Goal: Communication & Community: Connect with others

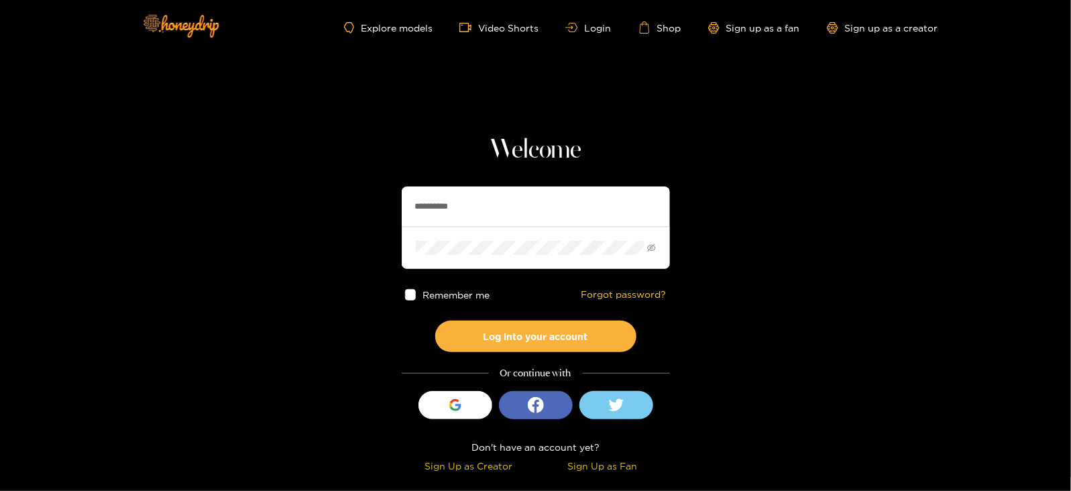
drag, startPoint x: 482, startPoint y: 203, endPoint x: 317, endPoint y: 224, distance: 165.8
click at [317, 224] on section "**********" at bounding box center [535, 238] width 1071 height 477
type input "**********"
click at [435, 321] on button "Log into your account" at bounding box center [535, 337] width 201 height 32
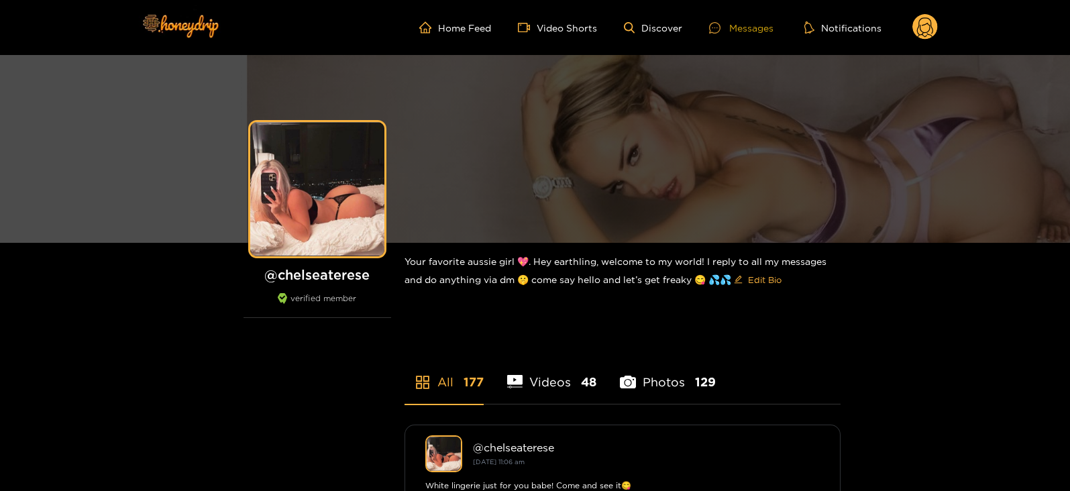
click at [735, 33] on div "Messages" at bounding box center [741, 27] width 64 height 15
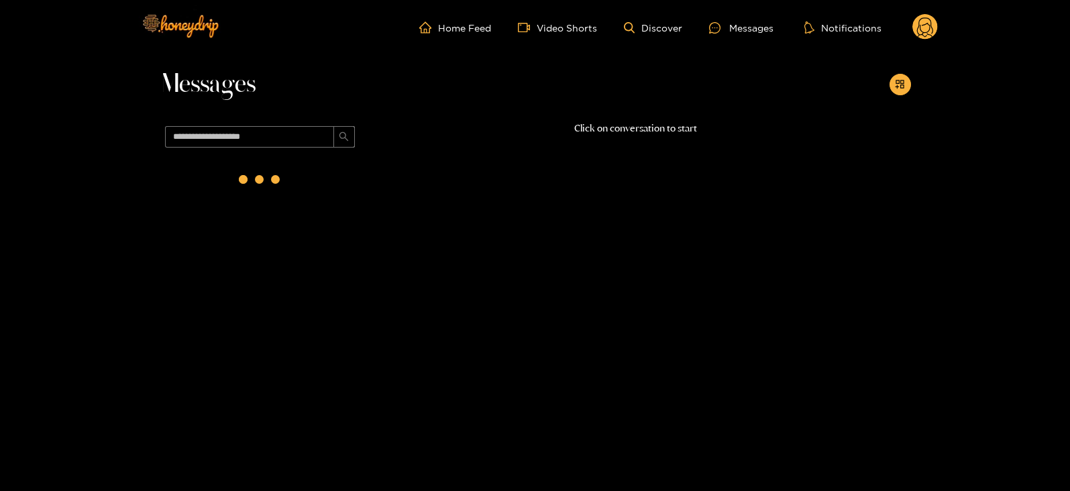
click at [887, 78] on div "Messages" at bounding box center [535, 88] width 751 height 66
click at [900, 89] on span "appstore-add" at bounding box center [900, 84] width 10 height 11
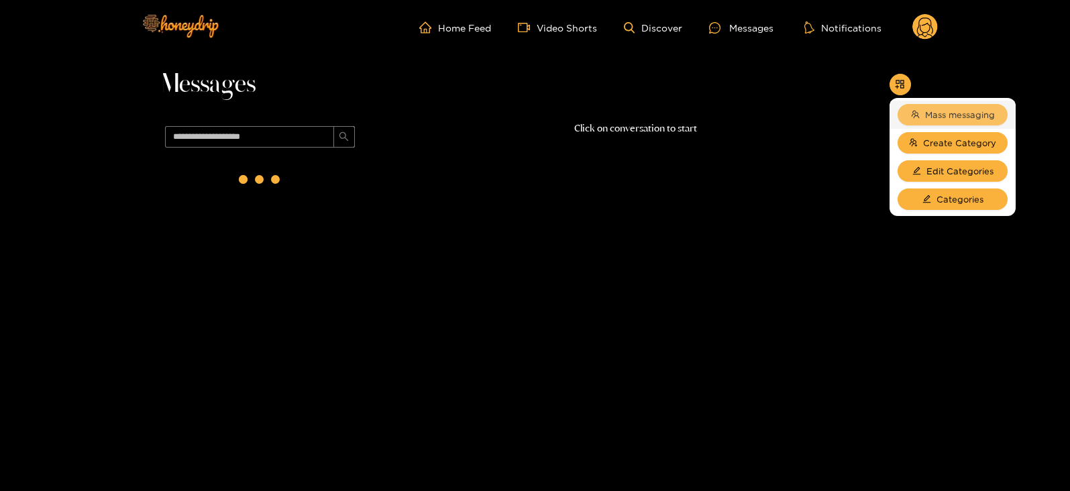
click at [949, 117] on span "Mass messaging" at bounding box center [960, 114] width 70 height 13
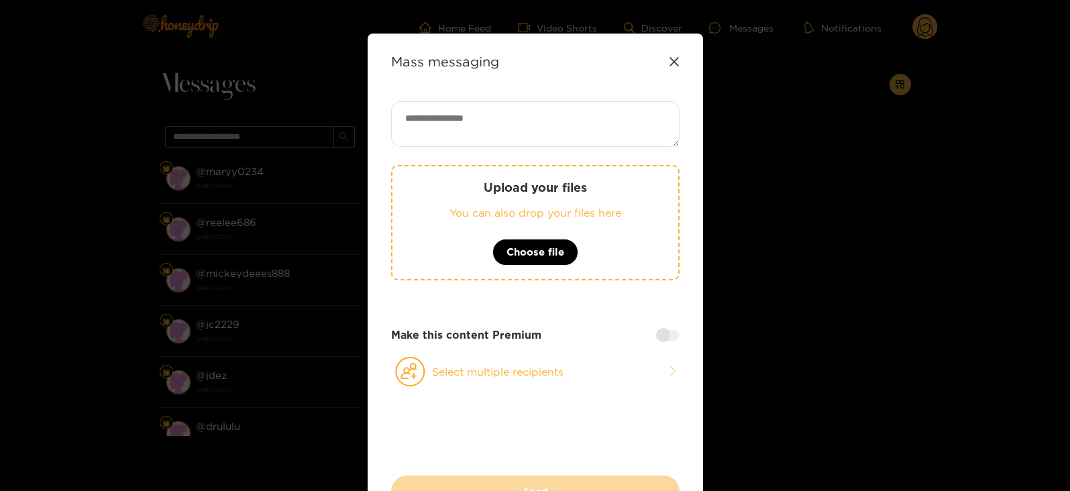
click at [675, 62] on icon at bounding box center [674, 61] width 11 height 11
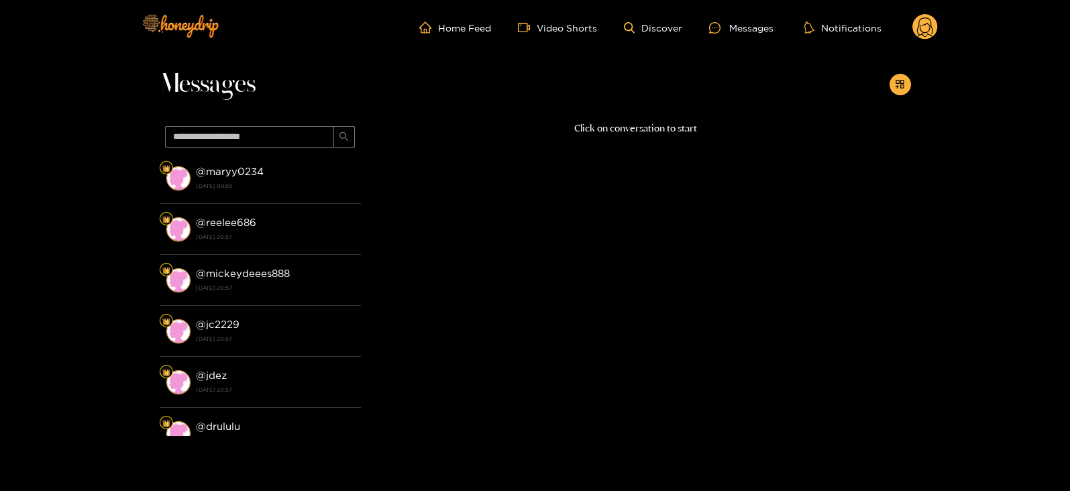
click at [928, 27] on circle at bounding box center [924, 26] width 25 height 25
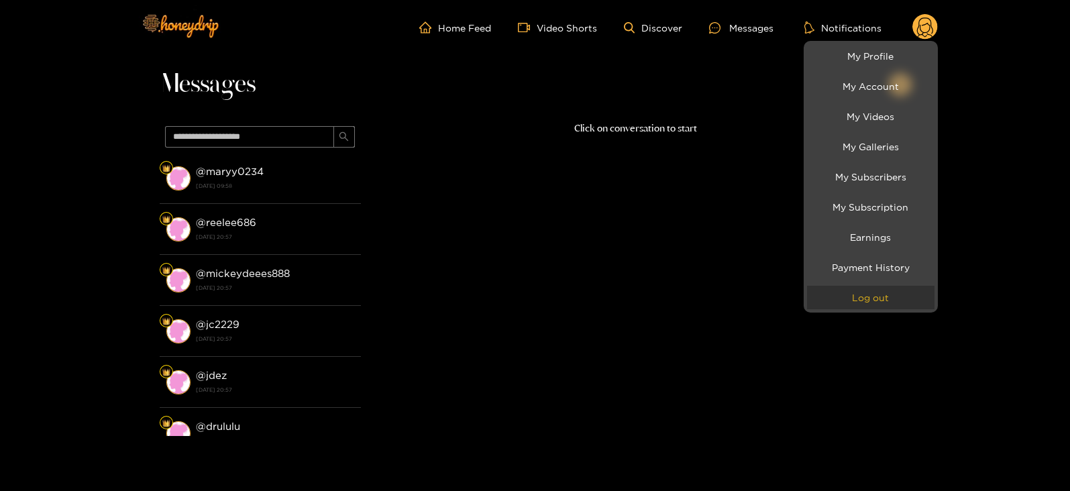
click at [855, 301] on button "Log out" at bounding box center [870, 297] width 127 height 23
